Goal: Obtain resource: Obtain resource

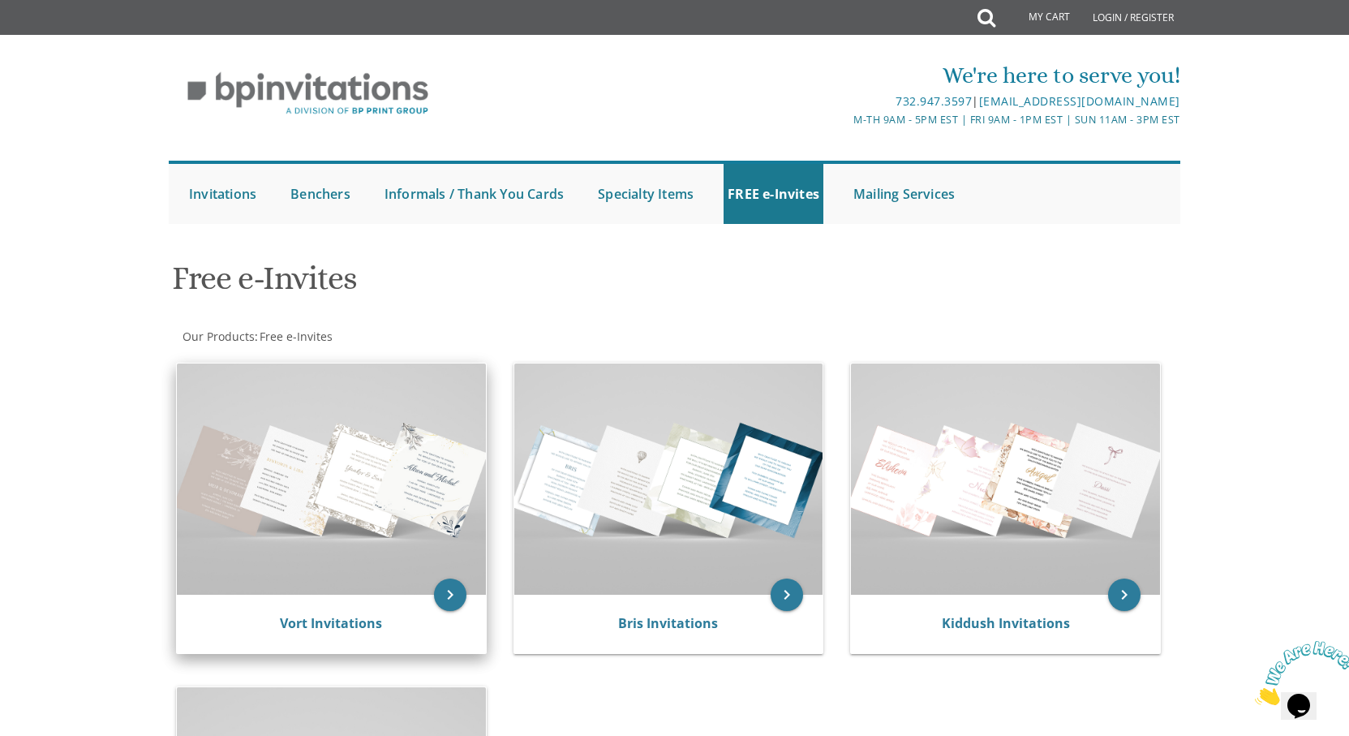
scroll to position [243, 0]
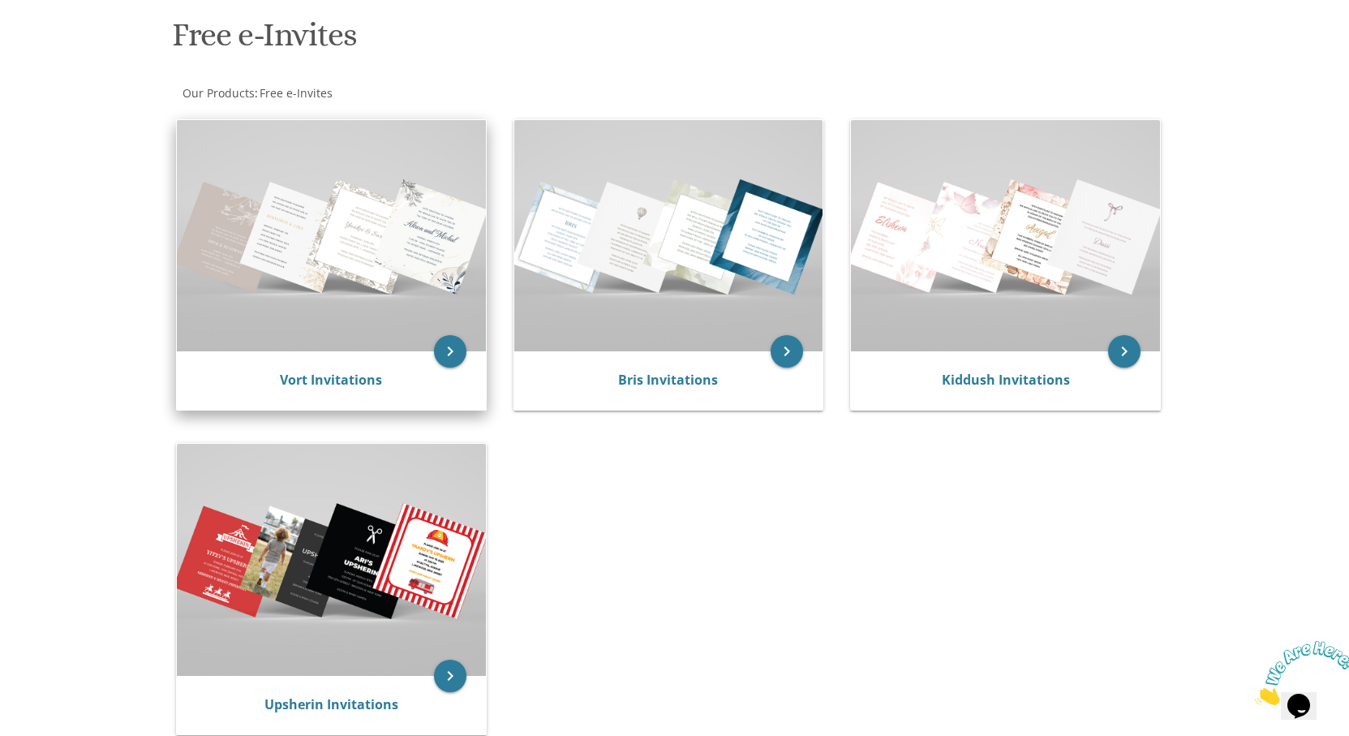
click at [319, 263] on img at bounding box center [331, 235] width 309 height 231
click at [319, 262] on img at bounding box center [331, 235] width 309 height 231
click at [354, 376] on link "Vort Invitations" at bounding box center [331, 380] width 102 height 18
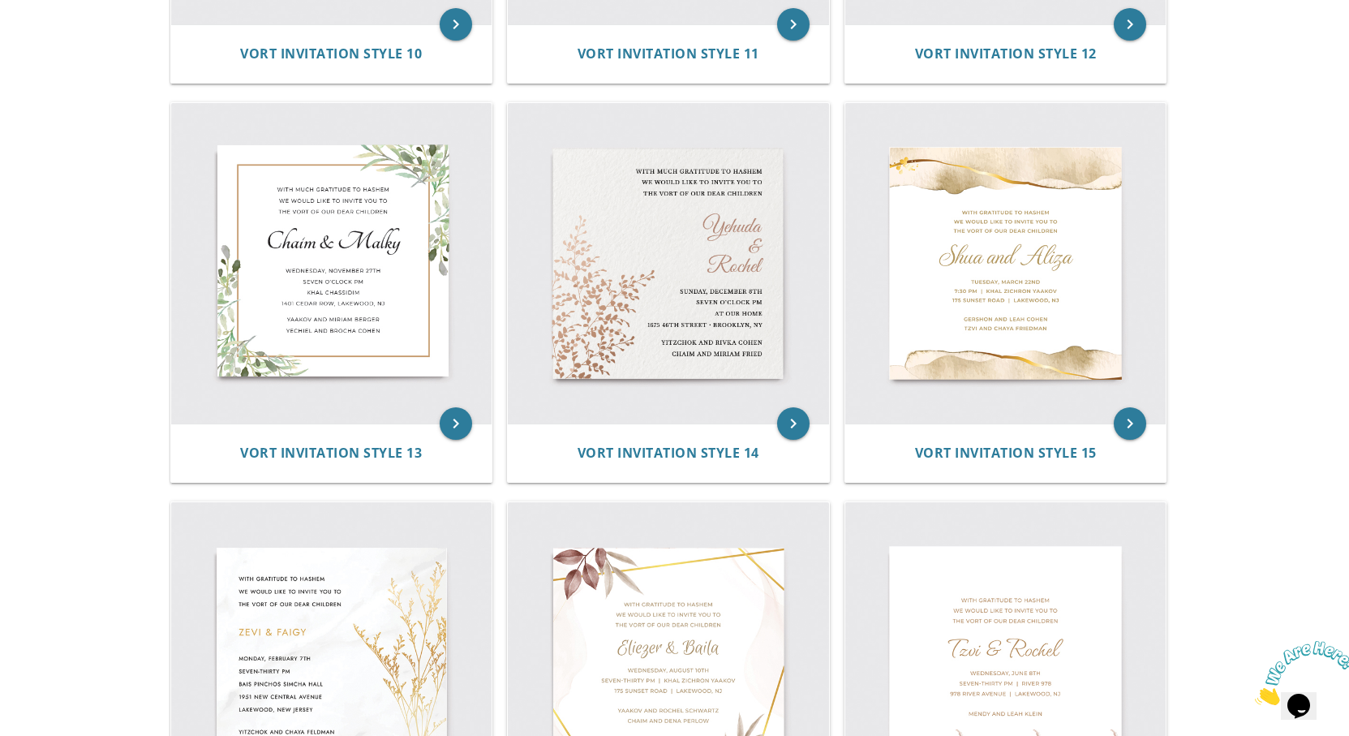
scroll to position [2109, 0]
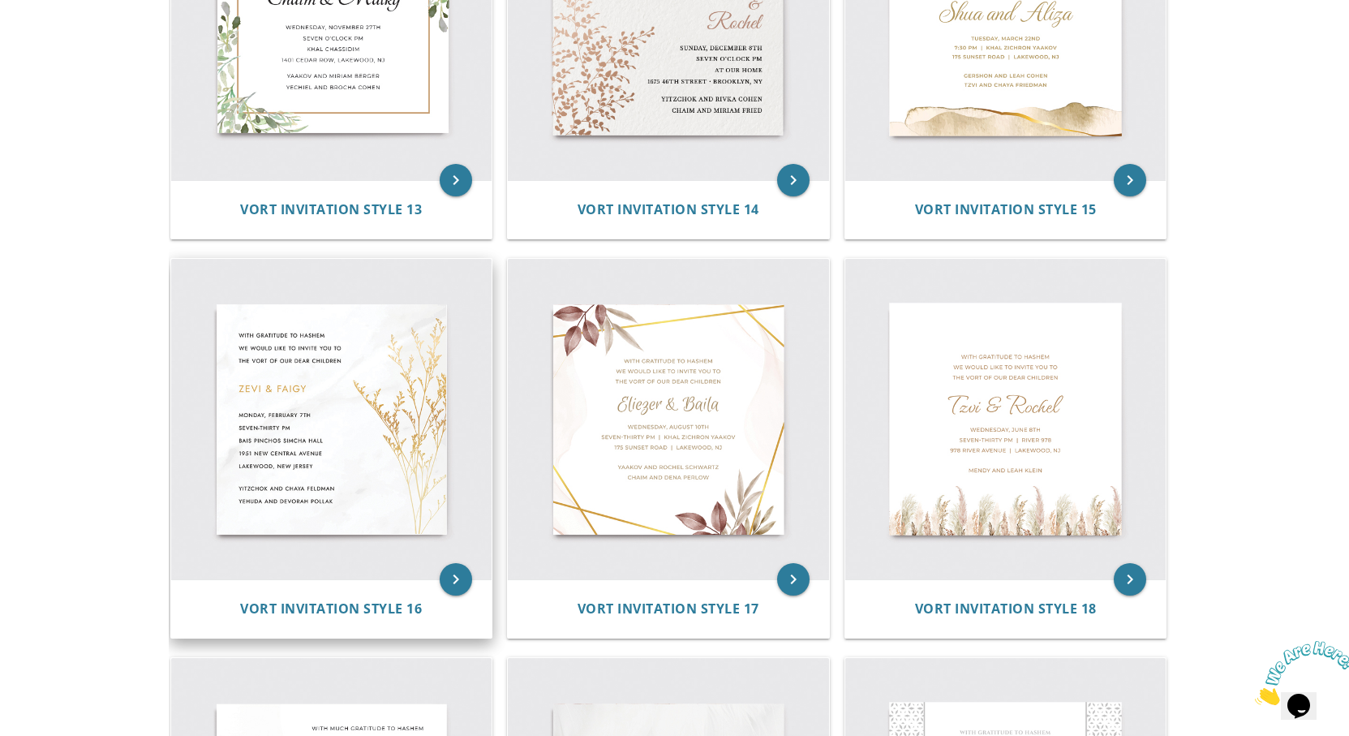
click at [384, 428] on img at bounding box center [331, 419] width 321 height 321
click at [375, 479] on img at bounding box center [331, 419] width 321 height 321
click at [367, 607] on span "Vort Invitation Style 16" at bounding box center [331, 609] width 182 height 18
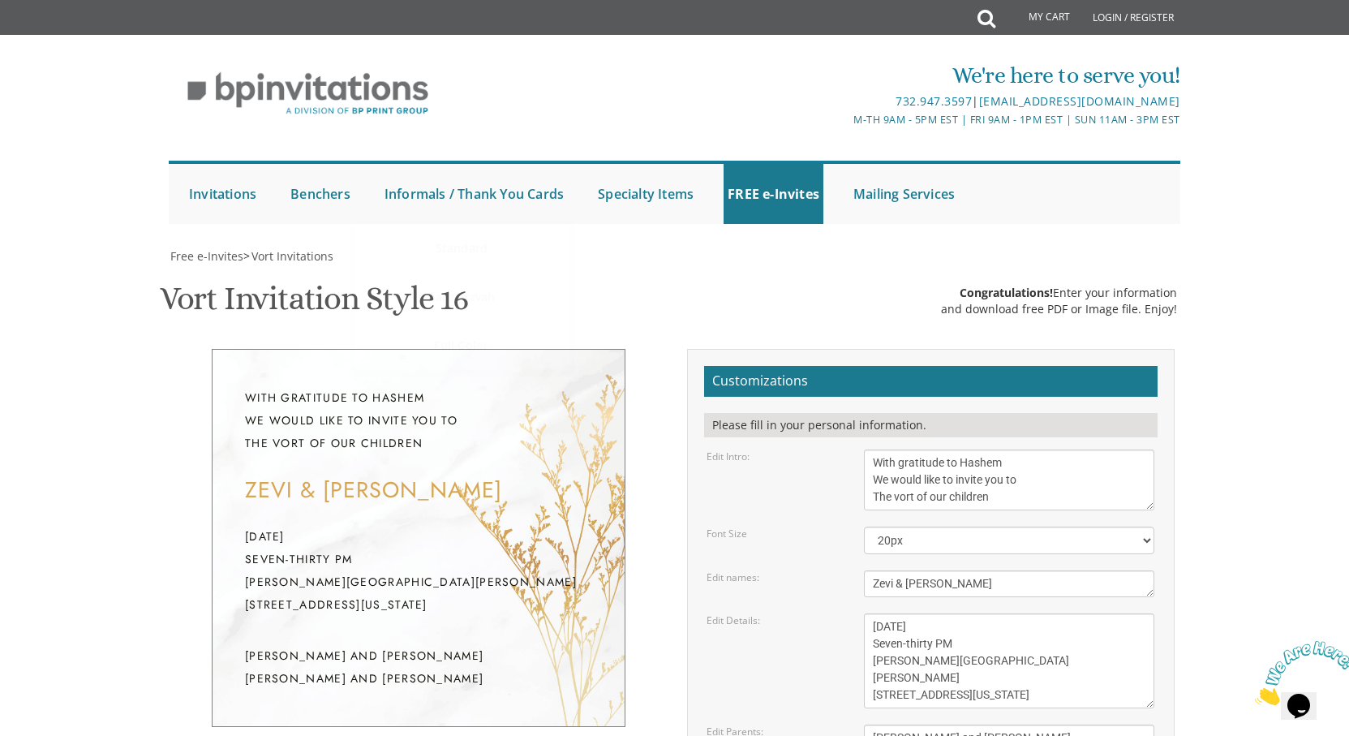
scroll to position [81, 0]
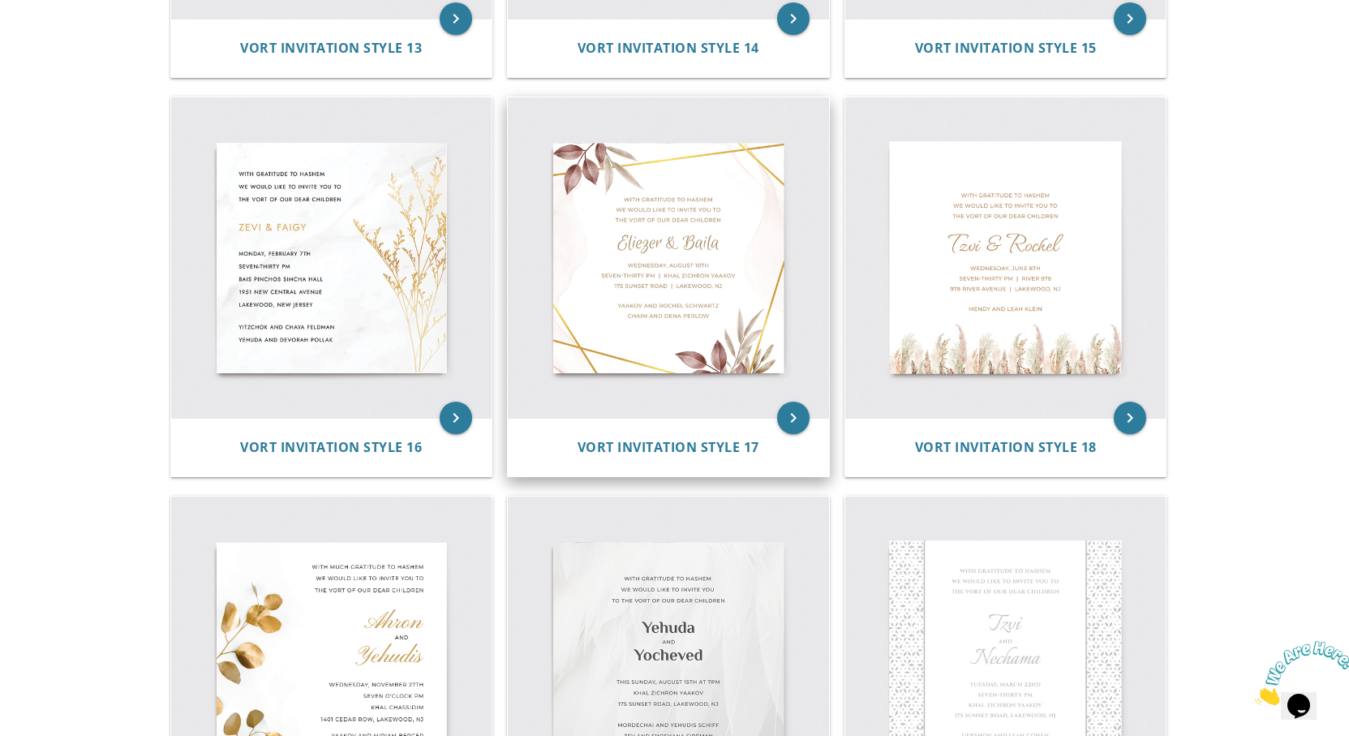
scroll to position [2433, 0]
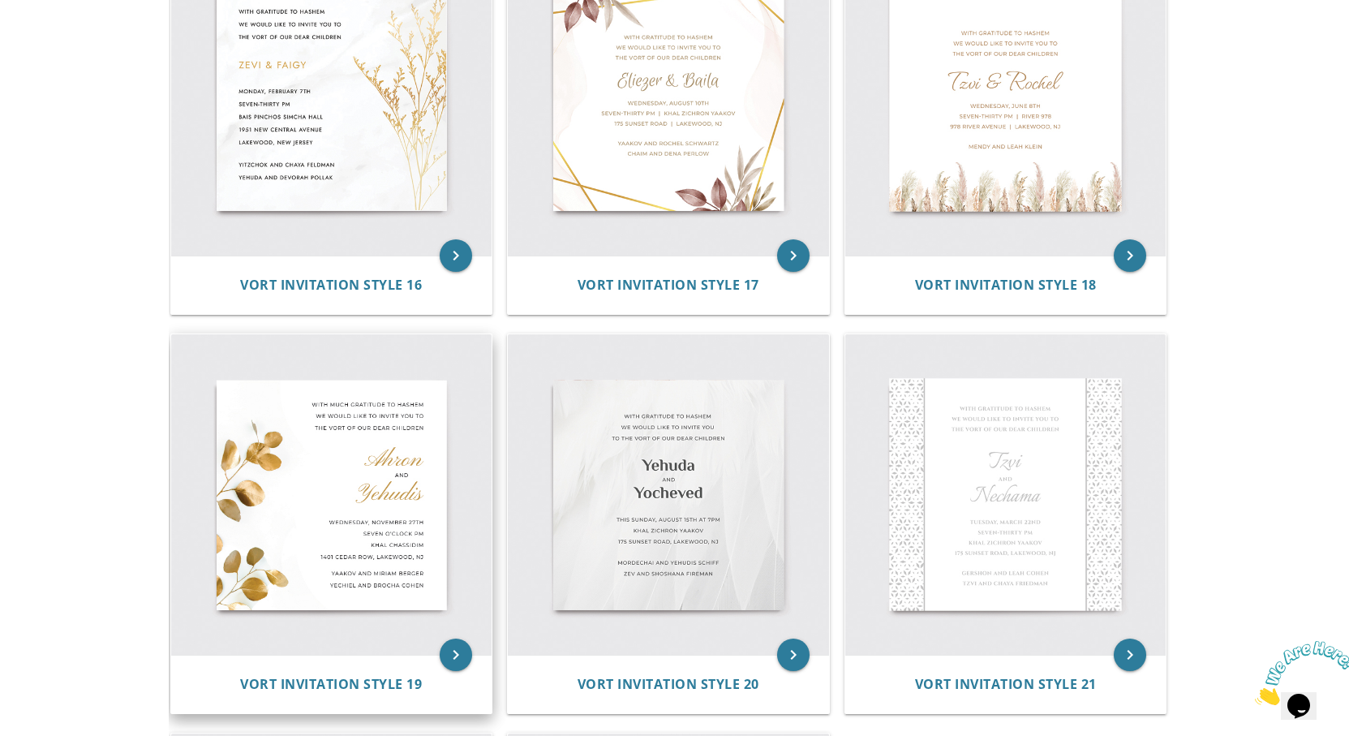
click at [356, 458] on img at bounding box center [331, 494] width 321 height 321
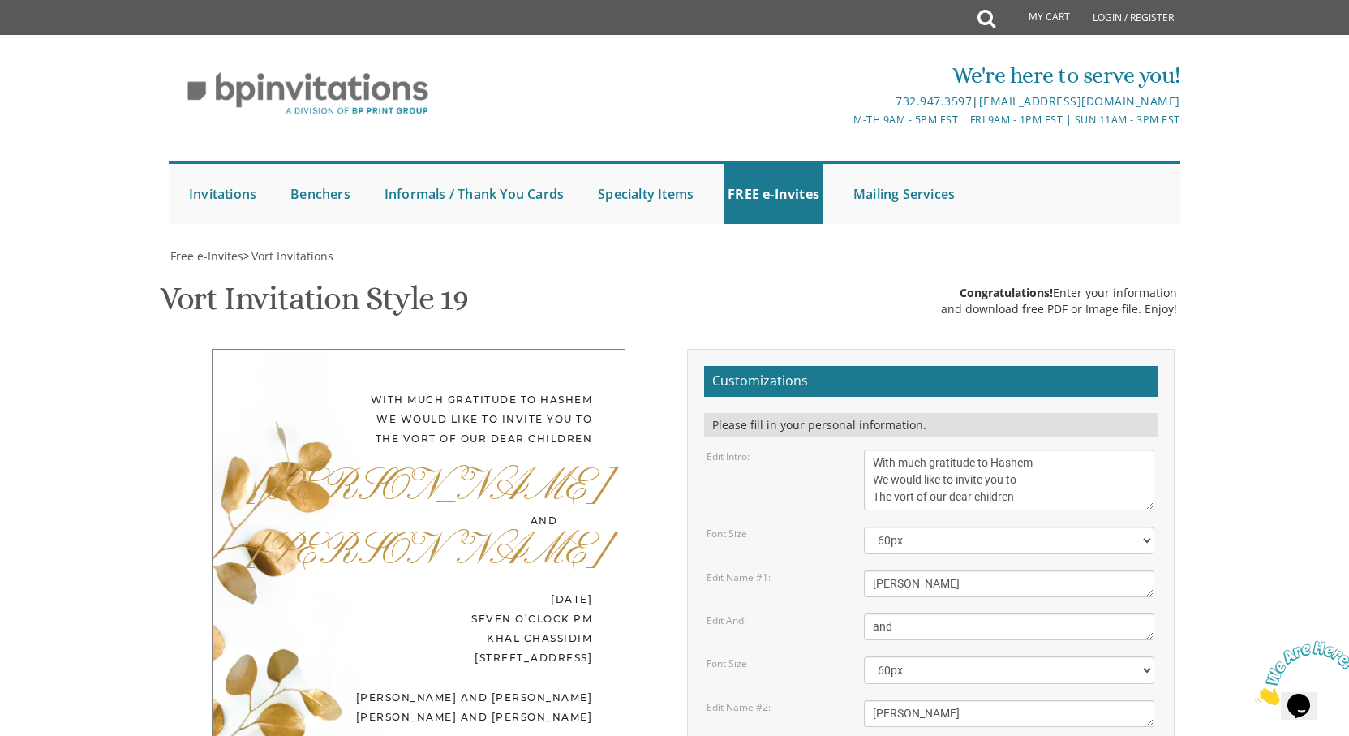
scroll to position [81, 0]
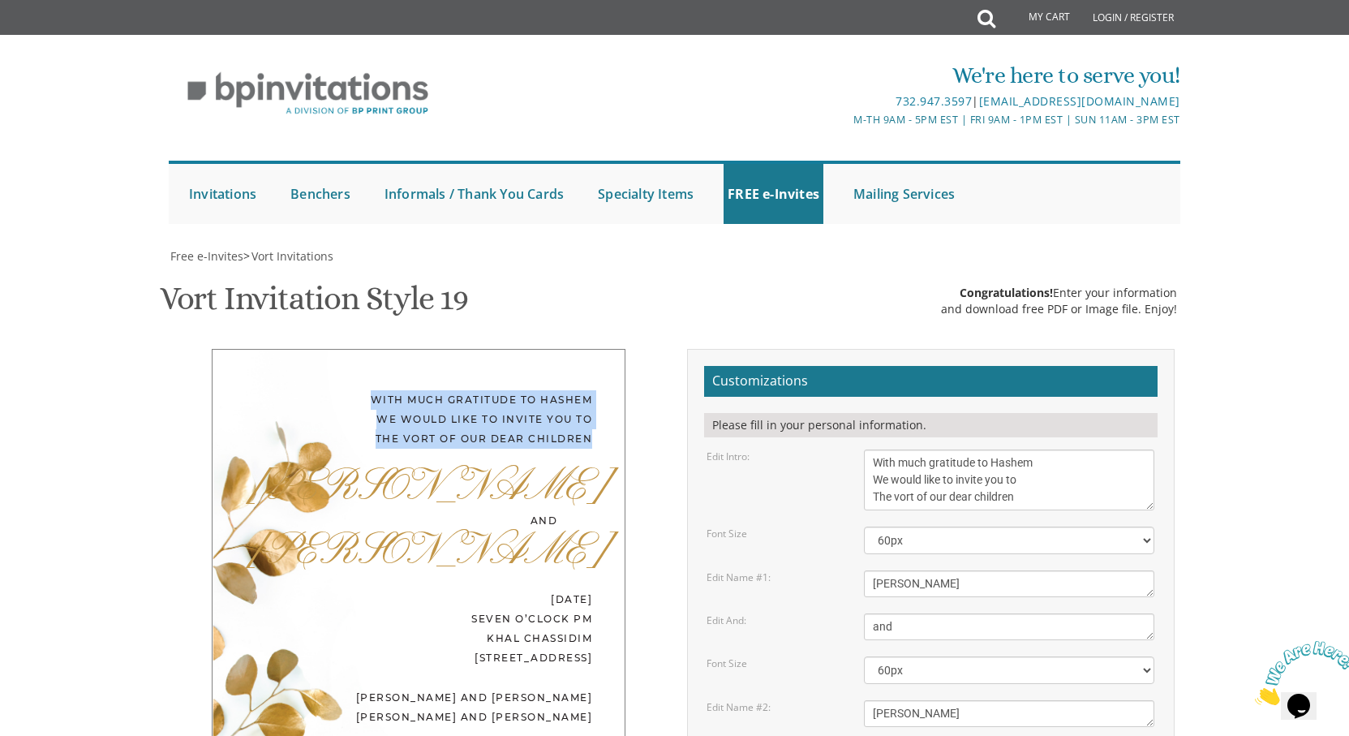
drag, startPoint x: 373, startPoint y: 316, endPoint x: 588, endPoint y: 359, distance: 219.1
click at [588, 390] on div "With much gratitude to Hashem We would like to invite you to The vort of our de…" at bounding box center [418, 419] width 347 height 58
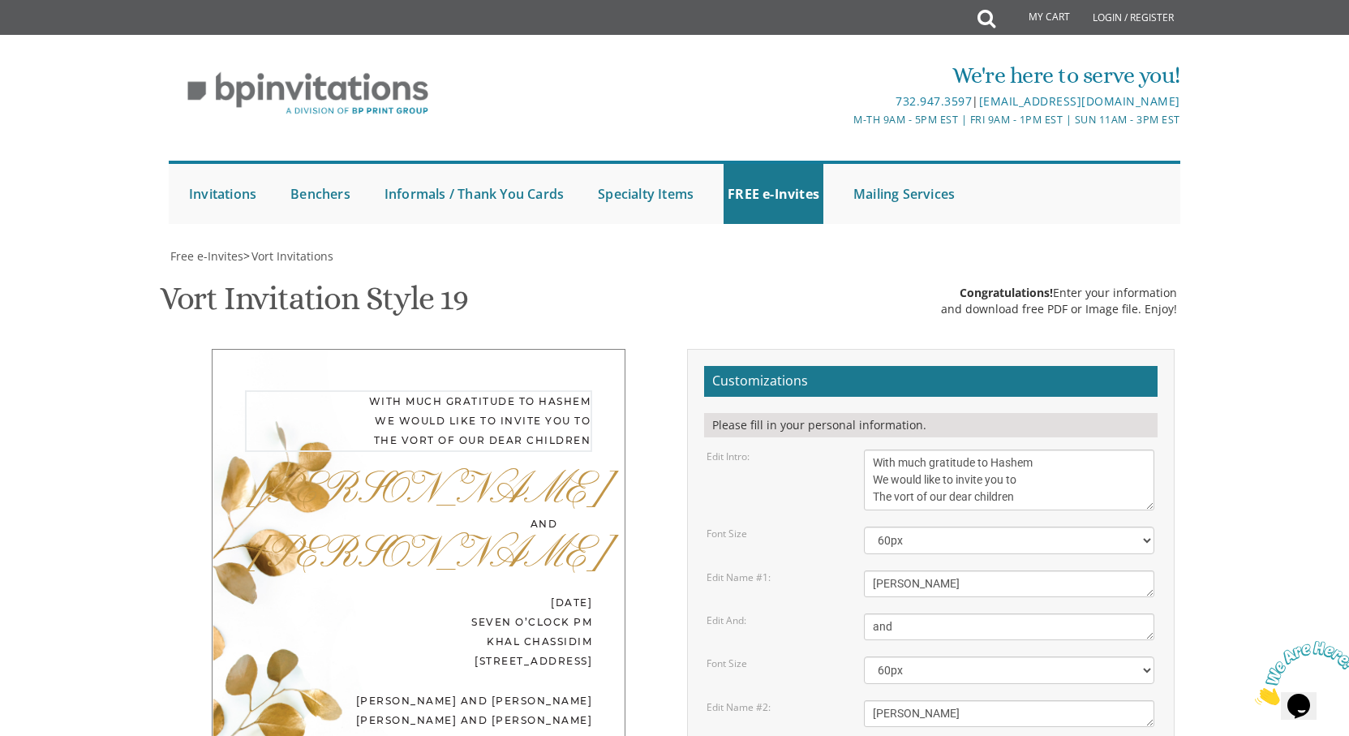
drag, startPoint x: 1025, startPoint y: 413, endPoint x: 862, endPoint y: 382, distance: 166.0
click at [866, 449] on textarea "With much gratitude to Hashem We would like to invite you to The vort of our de…" at bounding box center [1009, 479] width 290 height 61
click at [505, 534] on div "[PERSON_NAME]" at bounding box center [418, 556] width 347 height 45
click at [543, 390] on div "[DEMOGRAPHIC_DATA] [PERSON_NAME] INVITES YOU TO [PERSON_NAME] FOR" at bounding box center [418, 419] width 347 height 58
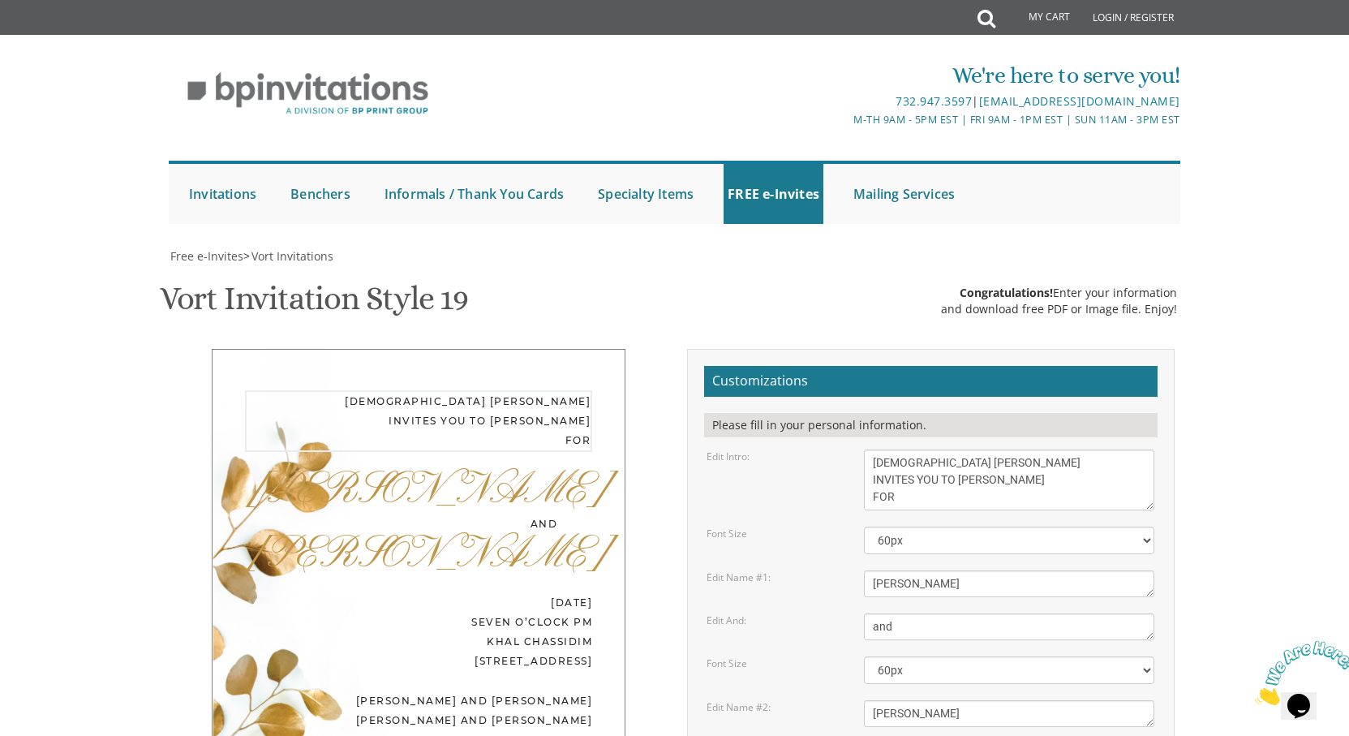
click at [871, 449] on textarea "With much gratitude to Hashem We would like to invite you to The vort of our de…" at bounding box center [1009, 479] width 290 height 61
type textarea "[DEMOGRAPHIC_DATA] [PERSON_NAME] INVITES YOU TO [PERSON_NAME] FOR"
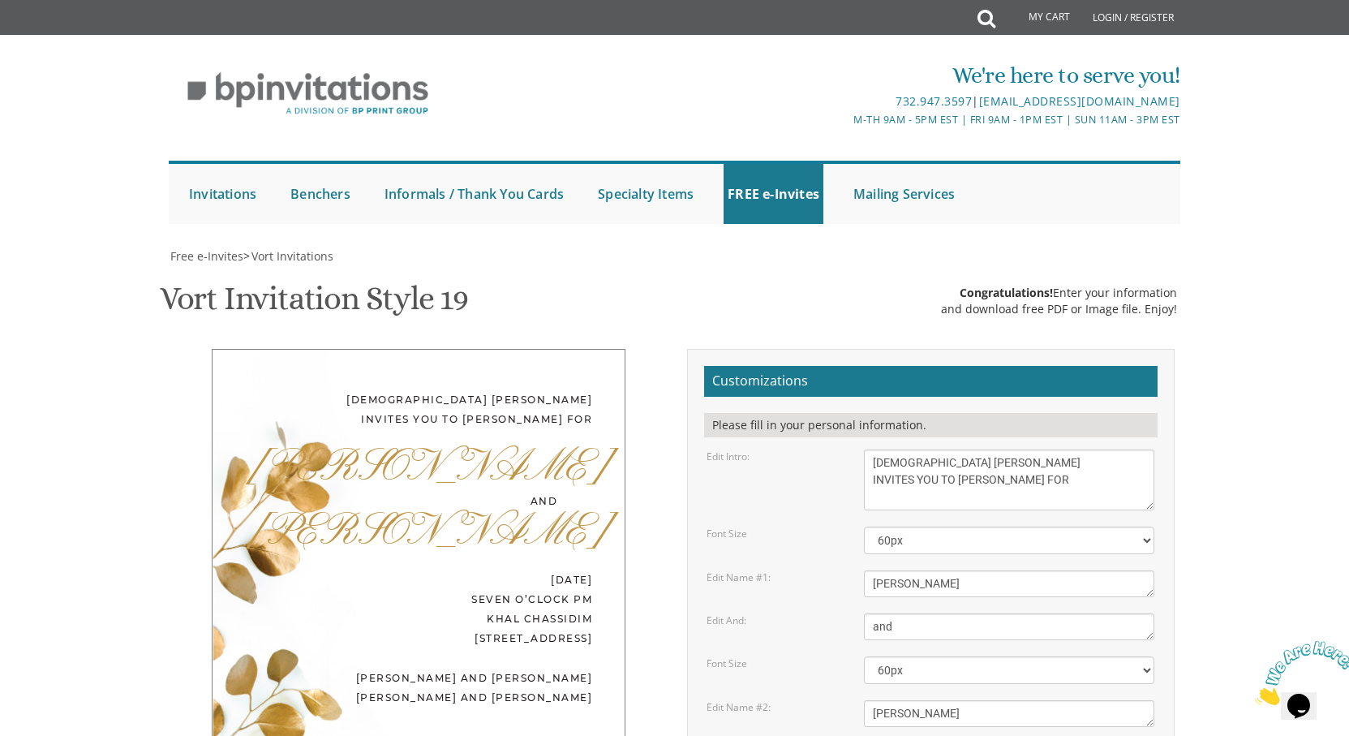
click at [543, 427] on div "[DEMOGRAPHIC_DATA] [PERSON_NAME] INVITES YOU TO [PERSON_NAME] FOR [GEOGRAPHIC_D…" at bounding box center [419, 545] width 414 height 392
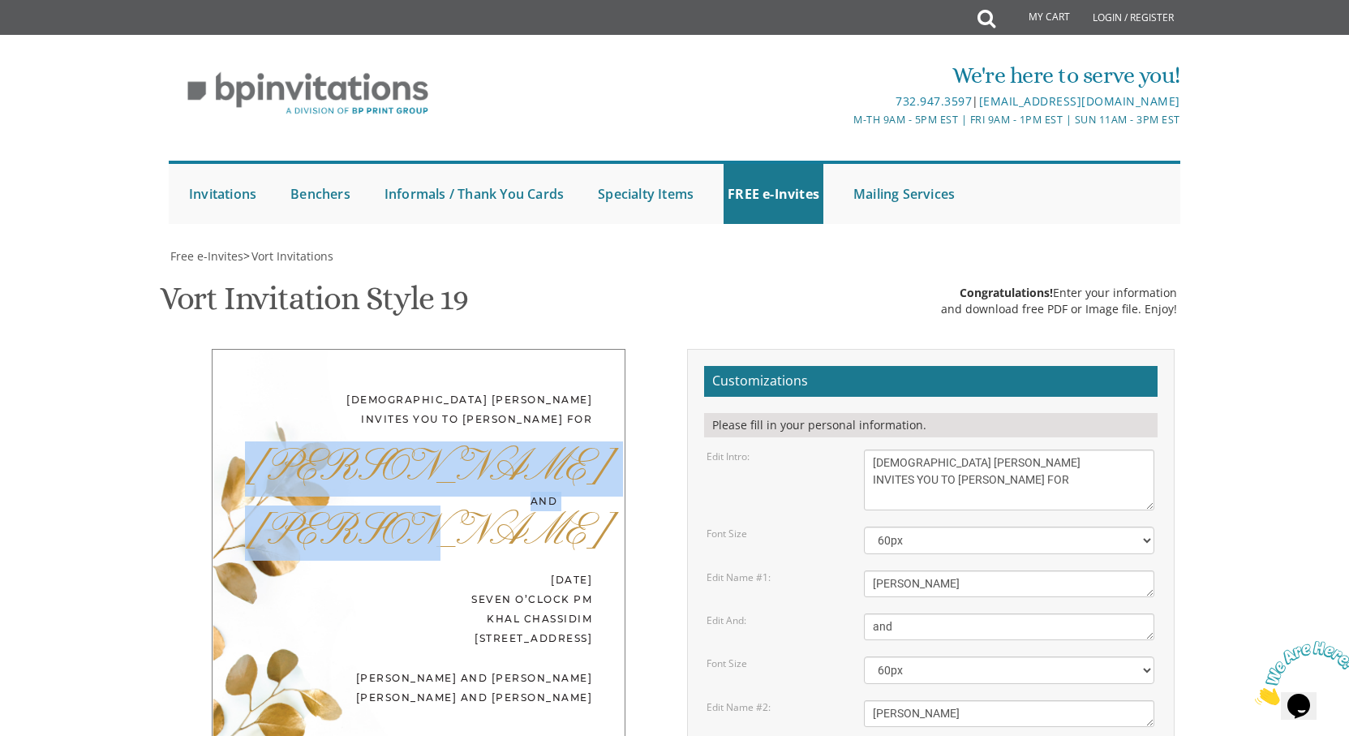
drag, startPoint x: 589, startPoint y: 454, endPoint x: 487, endPoint y: 389, distance: 121.1
click at [487, 389] on div "[DEMOGRAPHIC_DATA] [PERSON_NAME] INVITES YOU TO [PERSON_NAME] FOR [GEOGRAPHIC_D…" at bounding box center [419, 545] width 414 height 392
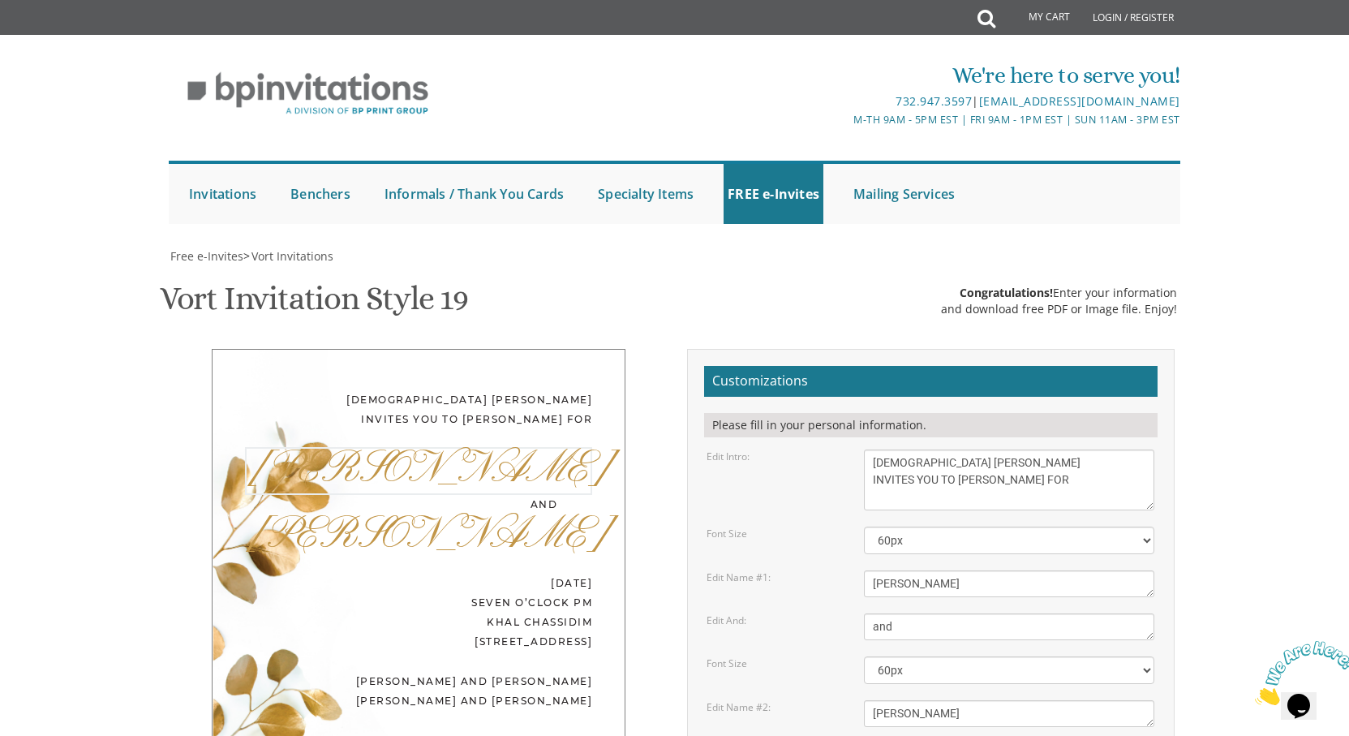
drag, startPoint x: 950, startPoint y: 501, endPoint x: 859, endPoint y: 495, distance: 91.0
click at [858, 570] on div "[PERSON_NAME]" at bounding box center [1009, 583] width 315 height 27
type textarea "m"
type textarea "Moishy and [PERSON_NAME]"
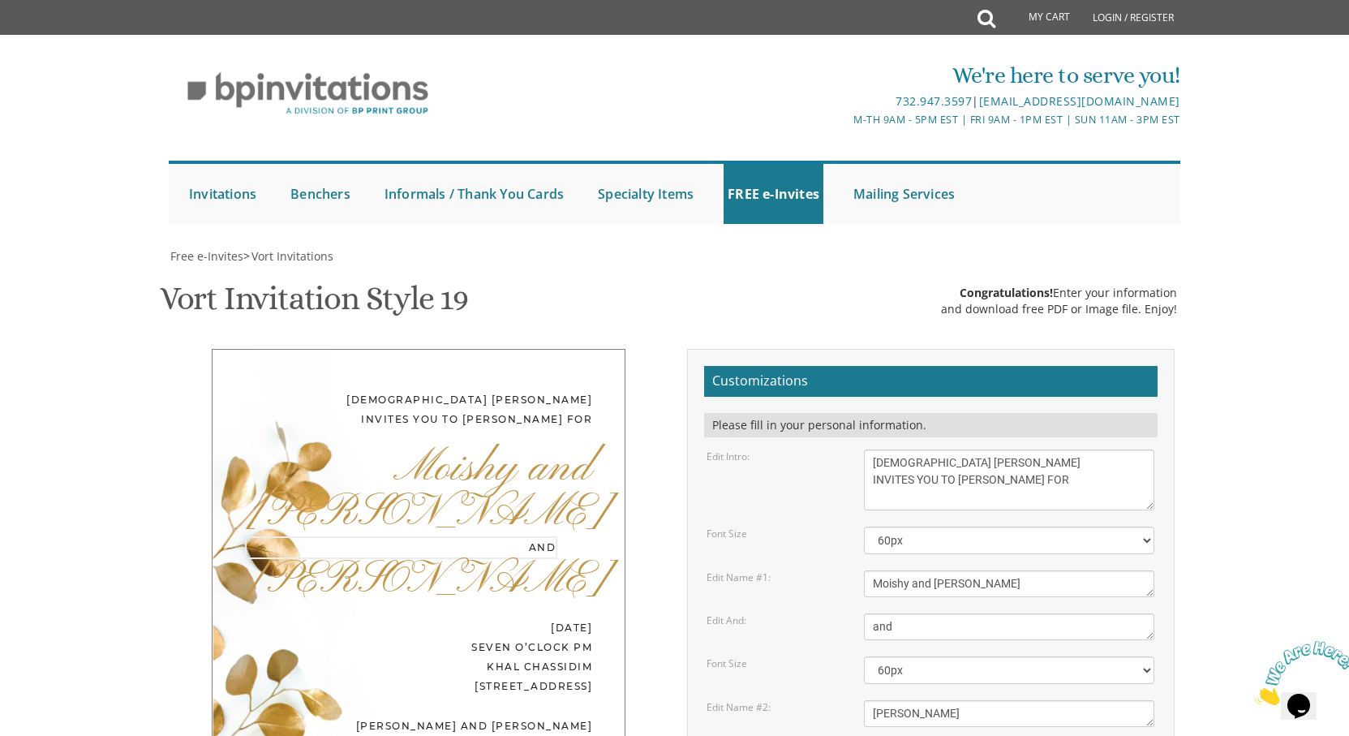
drag, startPoint x: 902, startPoint y: 548, endPoint x: 872, endPoint y: 548, distance: 30.0
click at [872, 613] on textarea "and" at bounding box center [1009, 626] width 290 height 27
type textarea "daughter of [PERSON_NAME]"
